Goal: Information Seeking & Learning: Learn about a topic

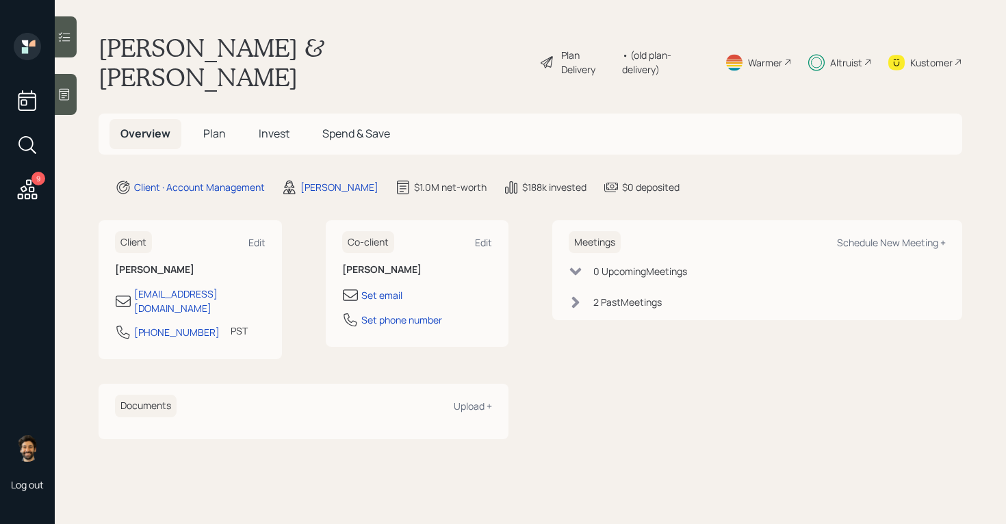
click at [848, 114] on div "Overview Plan Invest Spend & Save" at bounding box center [531, 134] width 864 height 40
click at [848, 55] on div "Altruist" at bounding box center [846, 62] width 32 height 14
click at [255, 119] on h5 "Invest" at bounding box center [274, 133] width 53 height 29
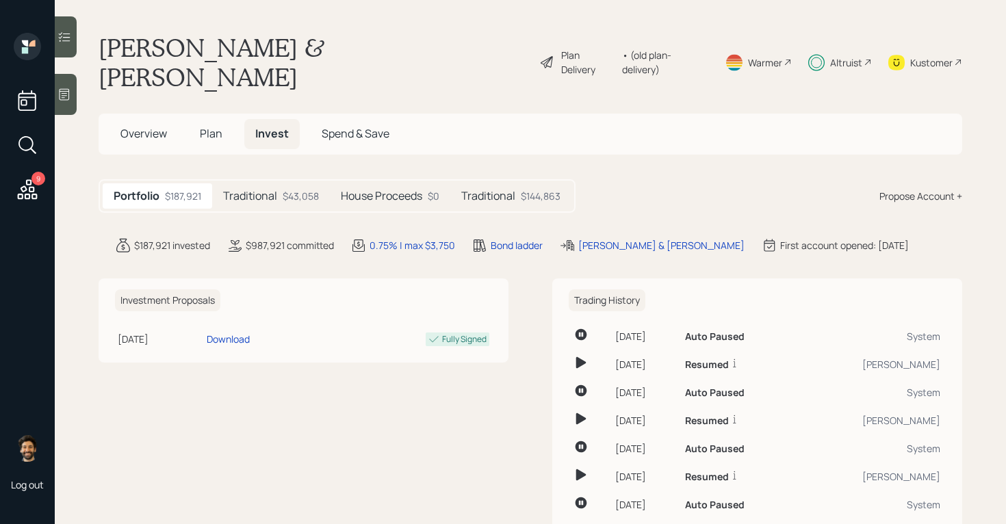
click at [303, 189] on div "$43,058" at bounding box center [301, 196] width 36 height 14
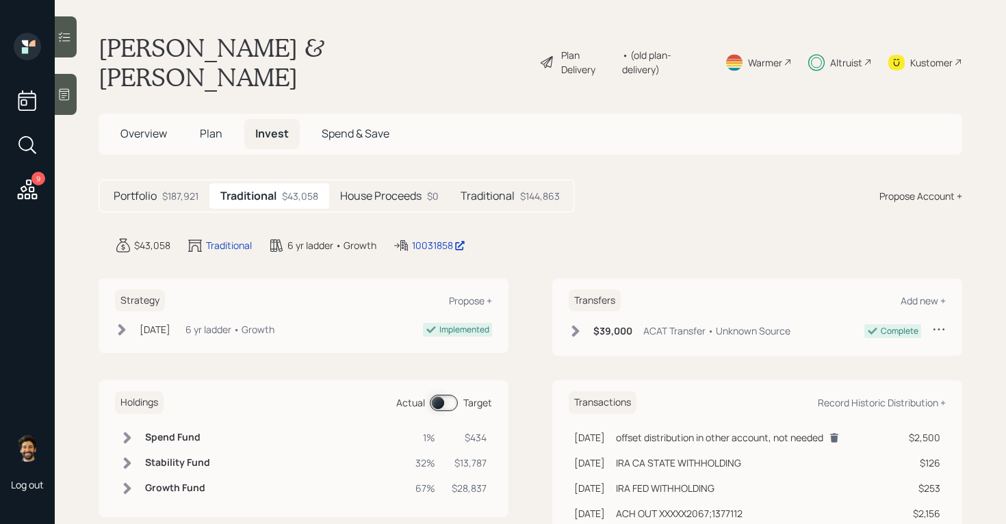
click at [493, 190] on h5 "Traditional" at bounding box center [488, 196] width 54 height 13
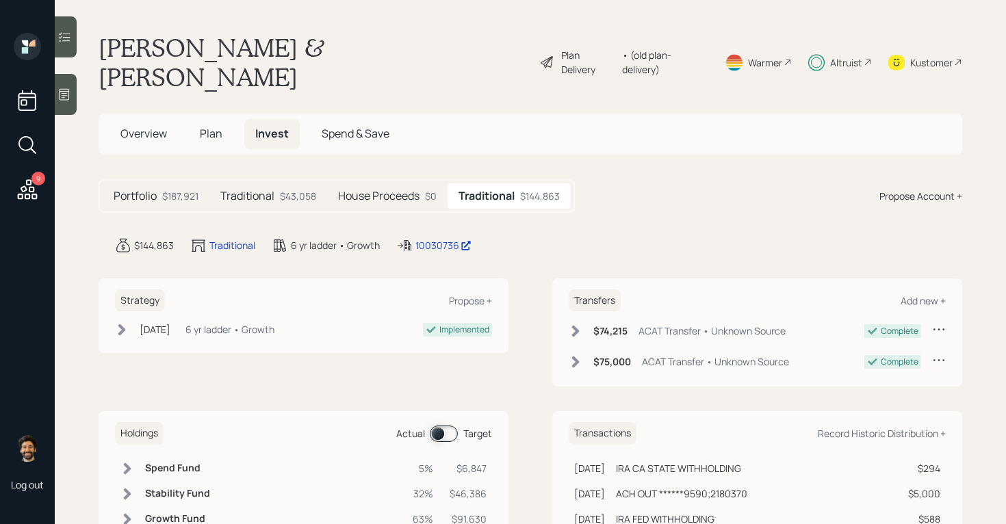
click at [440, 426] on span at bounding box center [444, 434] width 28 height 16
